Goal: Go to known website: Go to known website

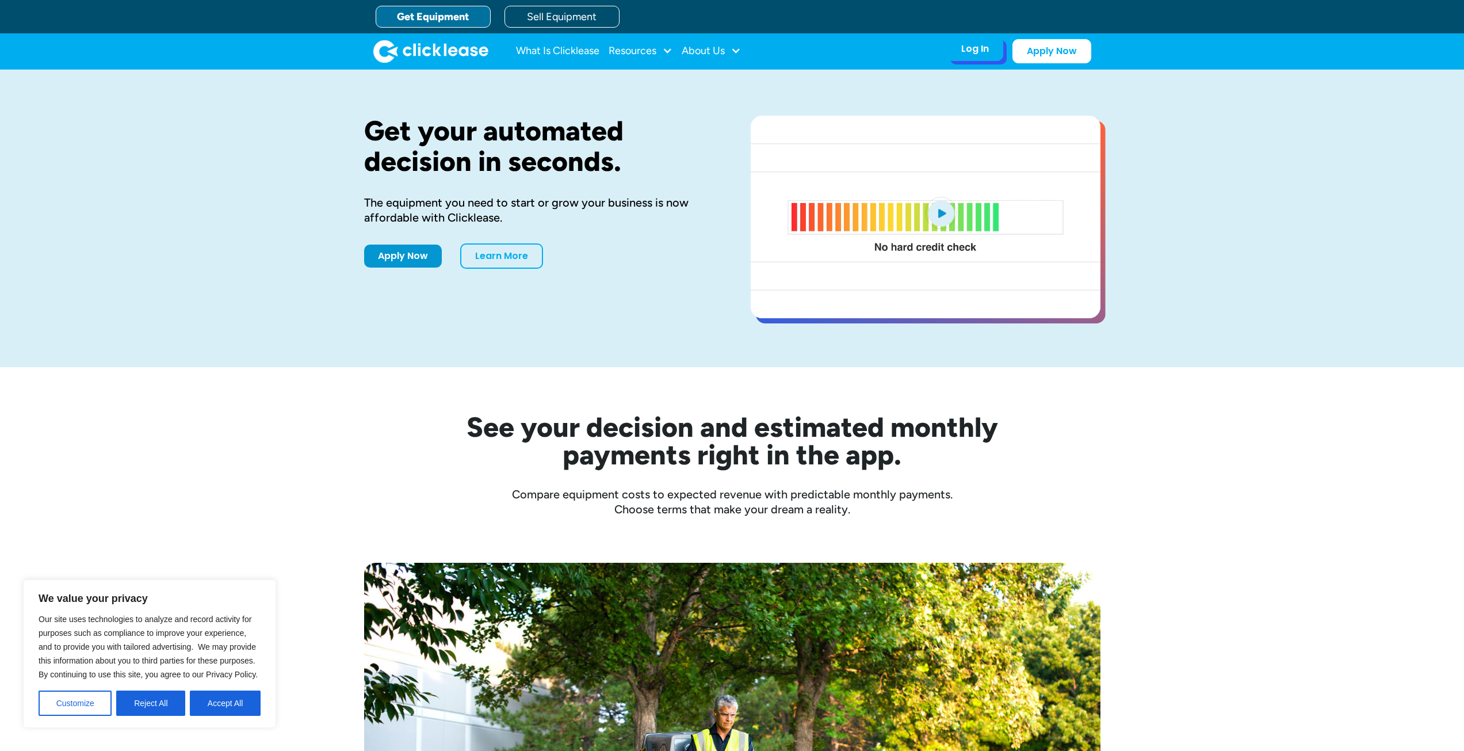
click at [974, 62] on div "Log In Account login I use Clicklease to get my equipment Partner Portal I offe…" at bounding box center [1019, 51] width 144 height 24
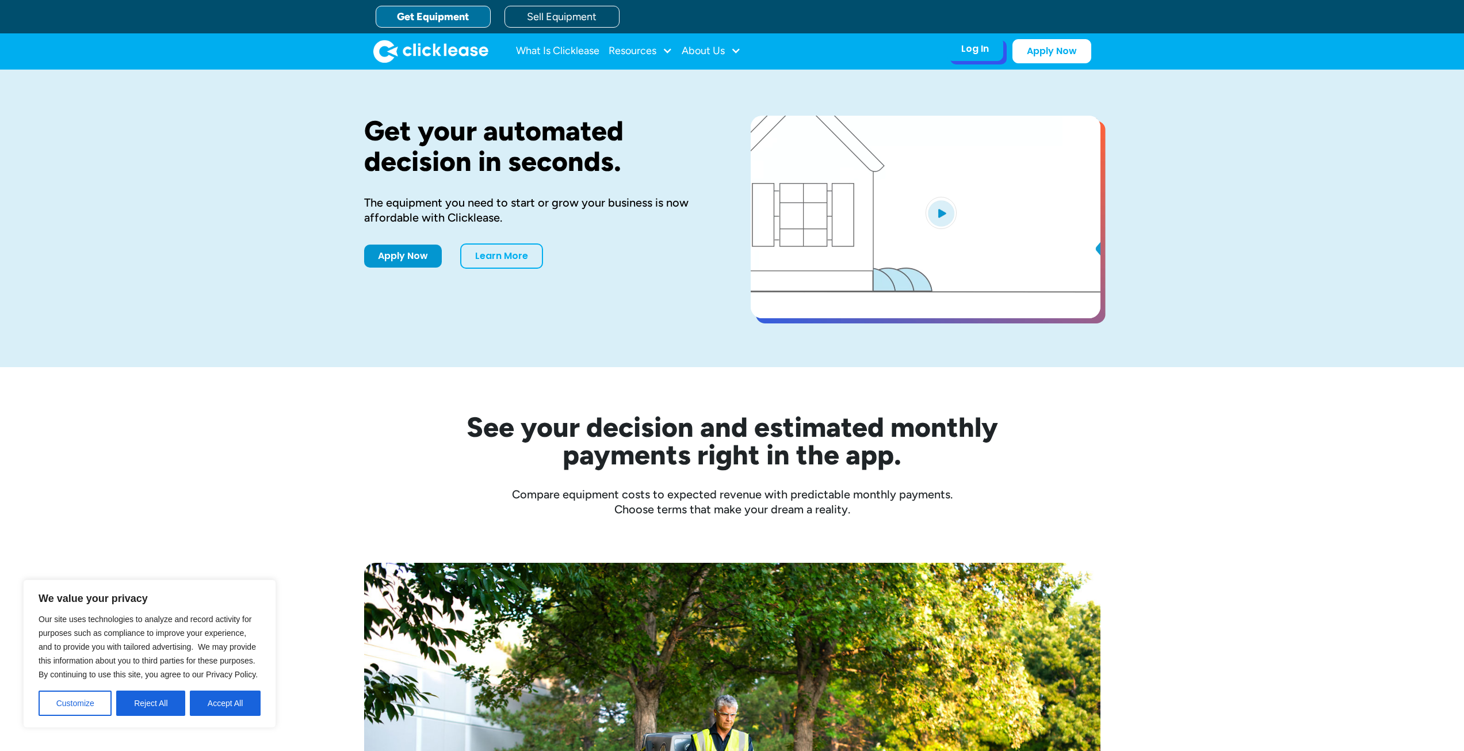
click at [979, 52] on div "Log In" at bounding box center [975, 49] width 28 height 12
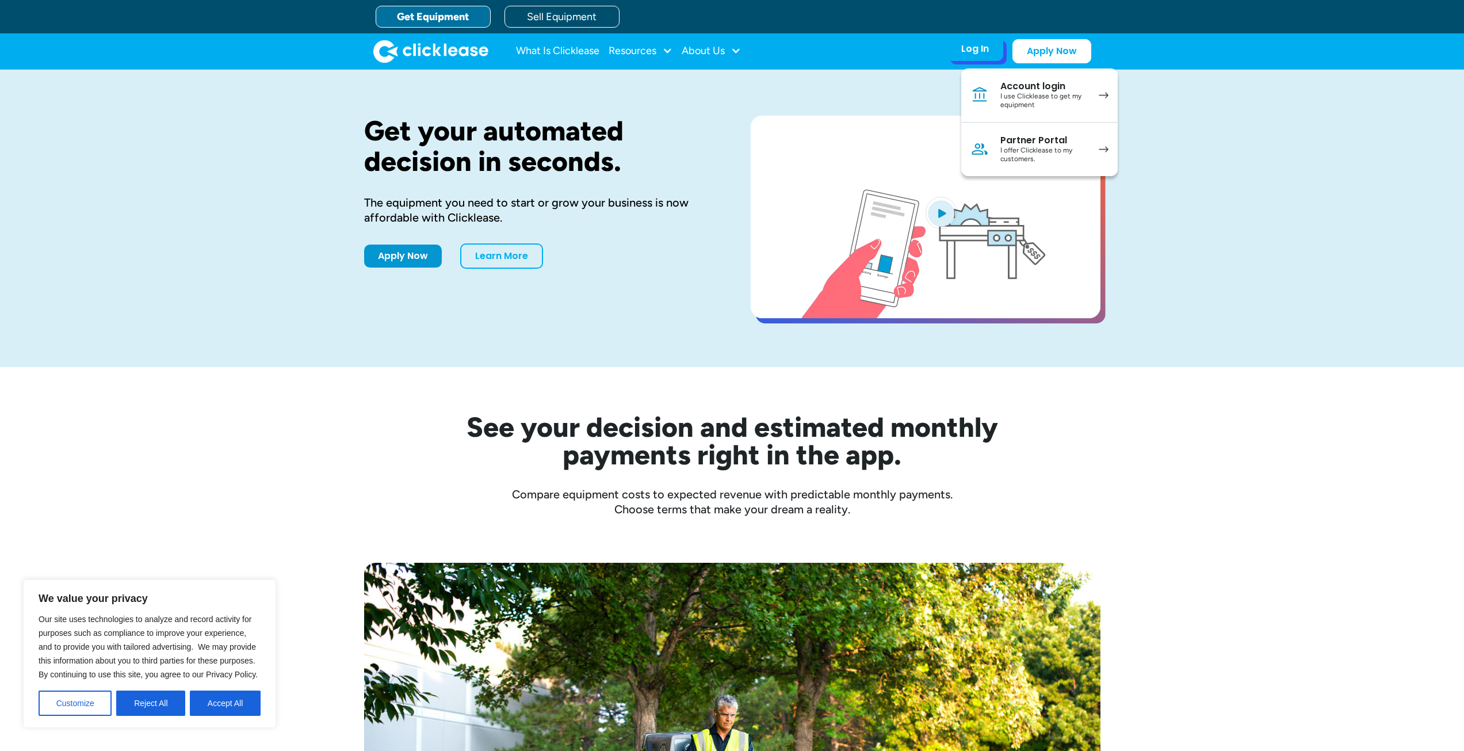
click at [1056, 90] on div "Account login" at bounding box center [1044, 87] width 87 height 12
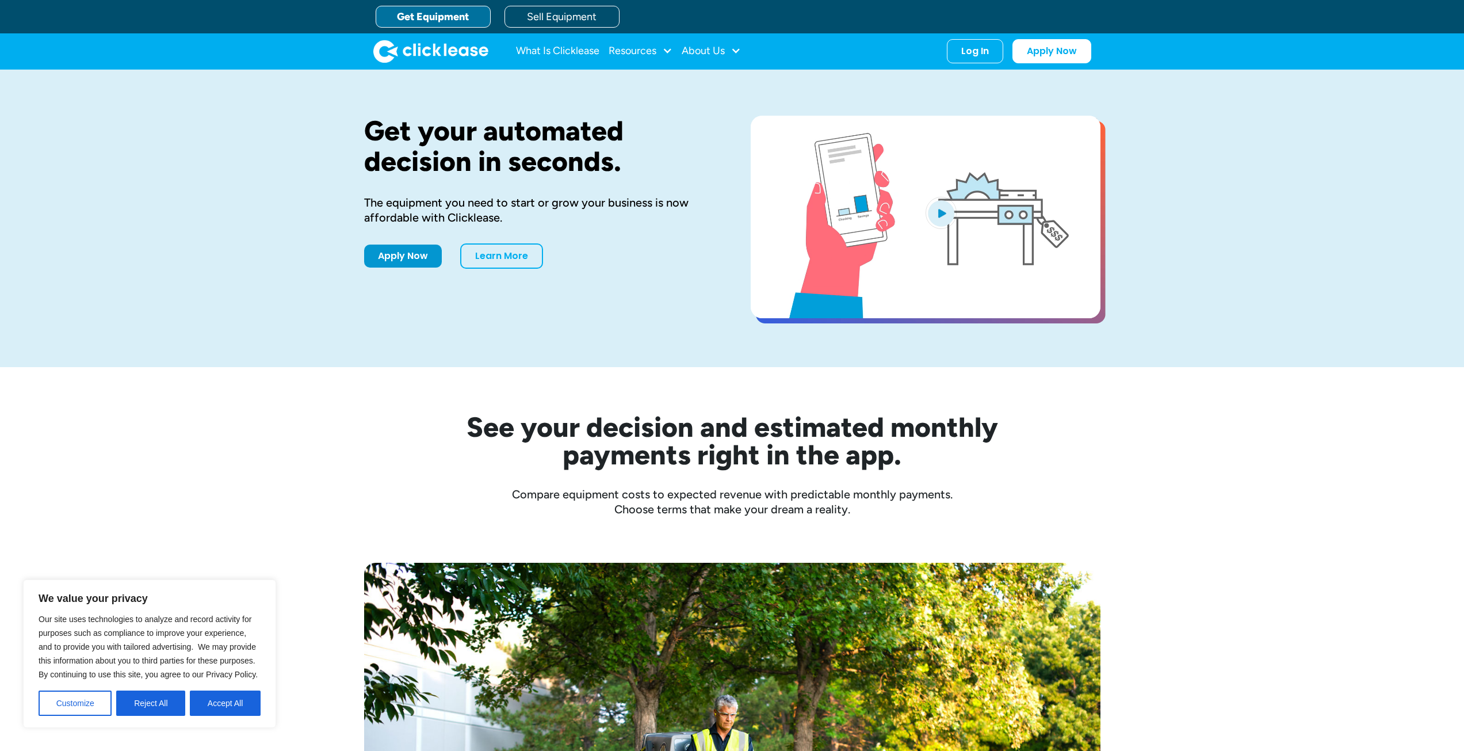
click at [947, 52] on nav "What Is Clicklease Resources Blog Case Studies Videos FAQs About Us About Us Ca…" at bounding box center [803, 51] width 575 height 24
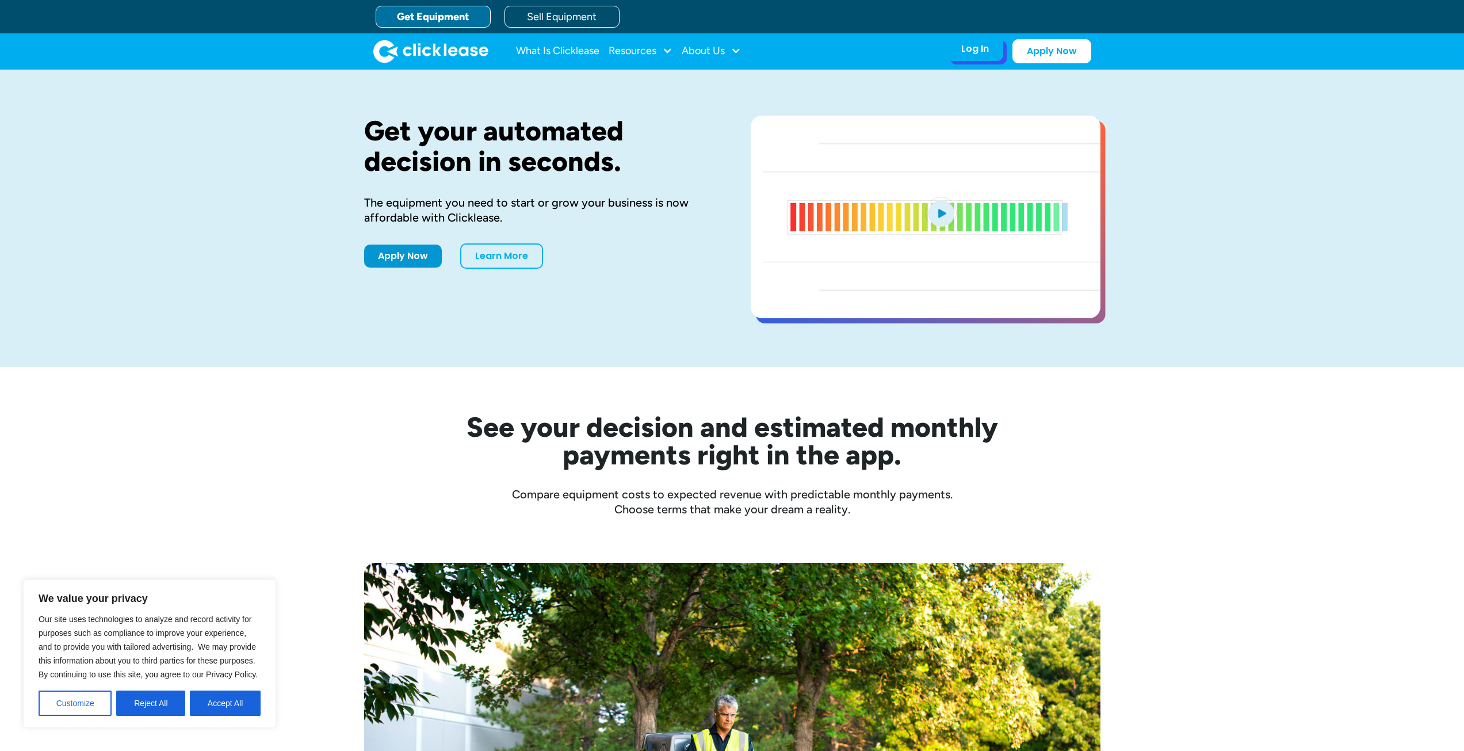
click at [966, 51] on div "Log In" at bounding box center [975, 49] width 28 height 12
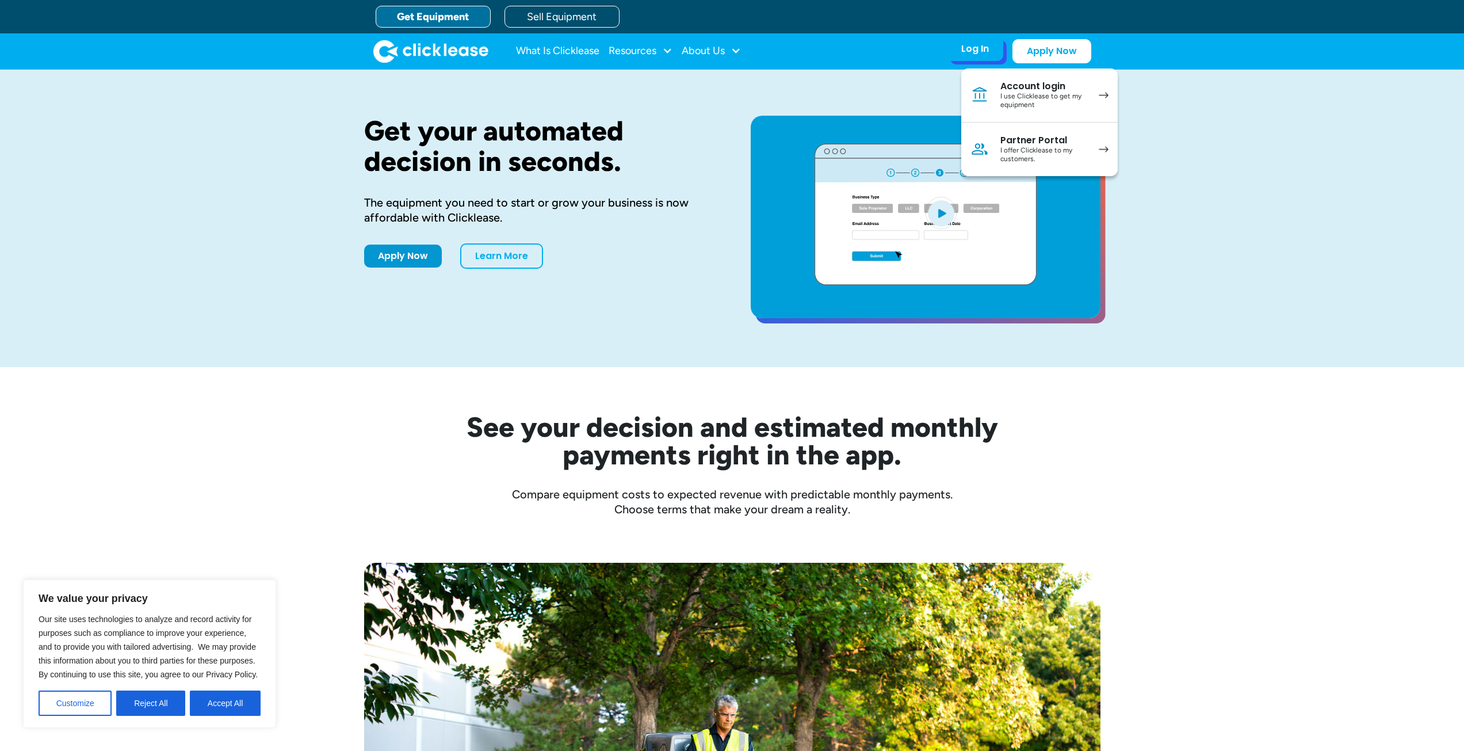
click at [1003, 140] on div "Partner Portal" at bounding box center [1044, 141] width 87 height 12
